Goal: Task Accomplishment & Management: Manage account settings

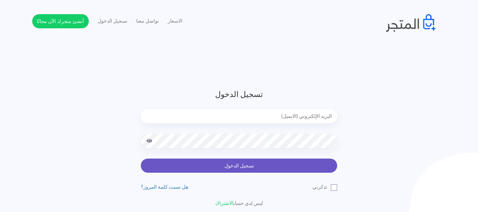
type input "[EMAIL_ADDRESS][DOMAIN_NAME]"
click at [275, 163] on button "تسجيل الدخول" at bounding box center [239, 166] width 196 height 14
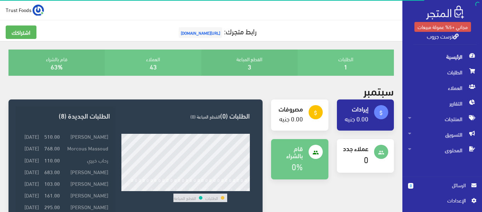
click at [449, 35] on link "ترست جروب" at bounding box center [443, 36] width 32 height 10
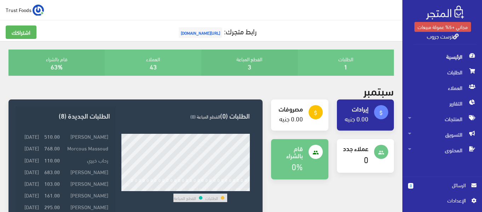
click at [453, 61] on span "الرئيسية" at bounding box center [442, 57] width 68 height 16
click at [455, 200] on span "اﻹعدادات" at bounding box center [440, 200] width 52 height 8
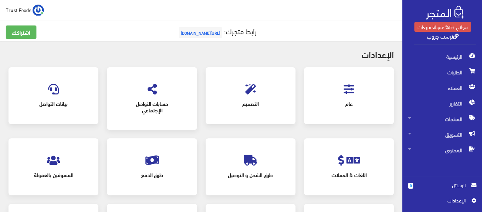
click at [337, 97] on span "عام" at bounding box center [349, 104] width 64 height 16
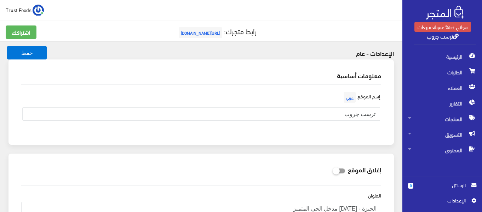
click at [189, 32] on span "https://truststore.almatjar.store" at bounding box center [201, 32] width 44 height 11
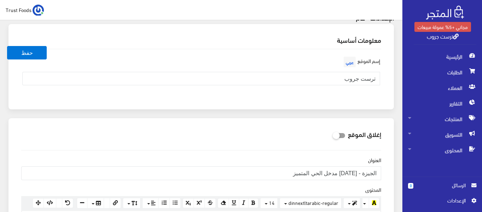
scroll to position [71, 0]
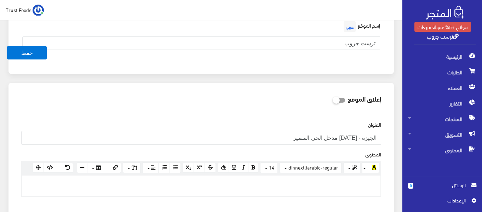
click at [452, 204] on link "اﻹعدادات" at bounding box center [442, 201] width 68 height 11
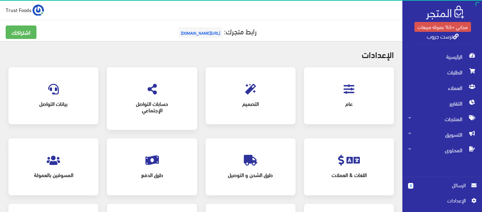
click at [233, 91] on div "التصميم" at bounding box center [251, 95] width 76 height 43
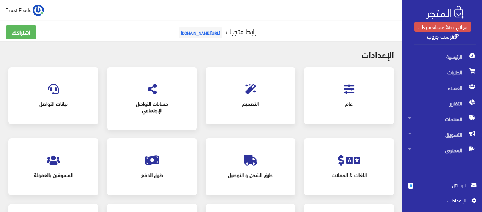
click at [254, 92] on icon at bounding box center [250, 89] width 11 height 11
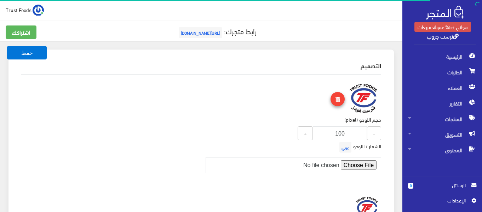
click at [338, 99] on icon at bounding box center [337, 99] width 5 height 5
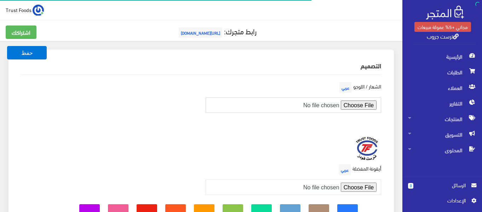
click at [354, 106] on input "file" at bounding box center [294, 105] width 176 height 16
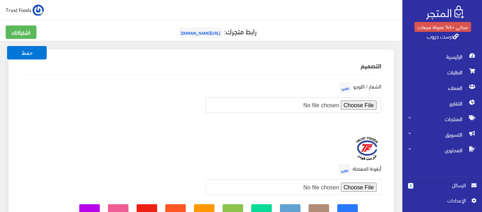
type input "C:\fakepath\WhatsApp Image [DATE] 12.05.56 PM (1).jpeg"
click at [25, 49] on button "حفظ" at bounding box center [27, 52] width 40 height 13
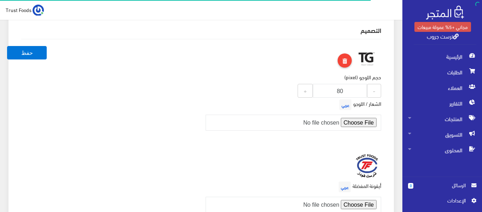
scroll to position [71, 0]
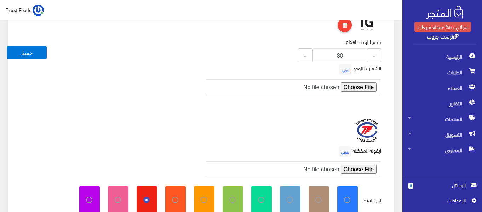
click at [361, 139] on img at bounding box center [367, 130] width 28 height 28
click at [371, 167] on input "file" at bounding box center [294, 169] width 176 height 16
type input "C:\fakepath\WhatsApp Image 2025-09-02 at 12.05.56 PM (1).jpeg"
click at [22, 56] on button "حفظ" at bounding box center [27, 52] width 40 height 13
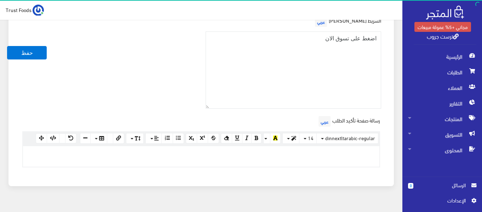
scroll to position [297, 0]
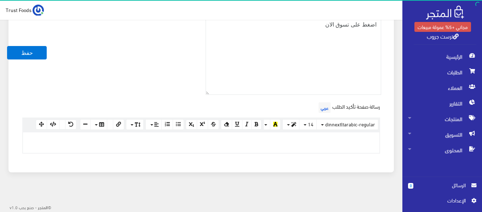
click at [430, 35] on link "ترست جروب" at bounding box center [443, 36] width 32 height 10
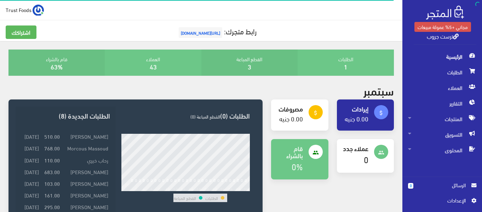
click at [433, 35] on link "ترست جروب" at bounding box center [443, 36] width 32 height 10
